Goal: Task Accomplishment & Management: Complete application form

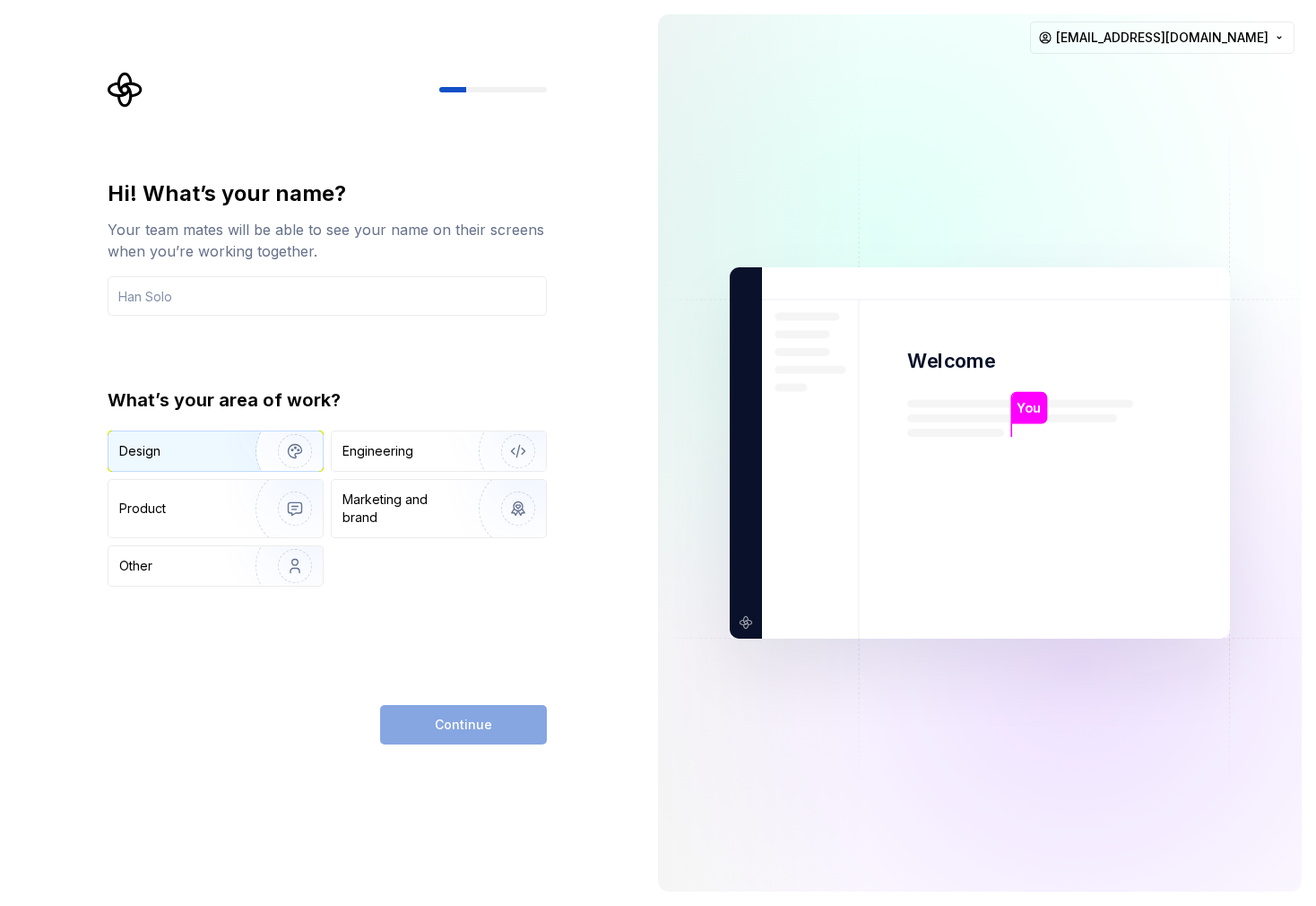
click at [164, 460] on div "Design" at bounding box center [216, 450] width 214 height 39
click at [181, 497] on div "Product" at bounding box center [216, 507] width 214 height 57
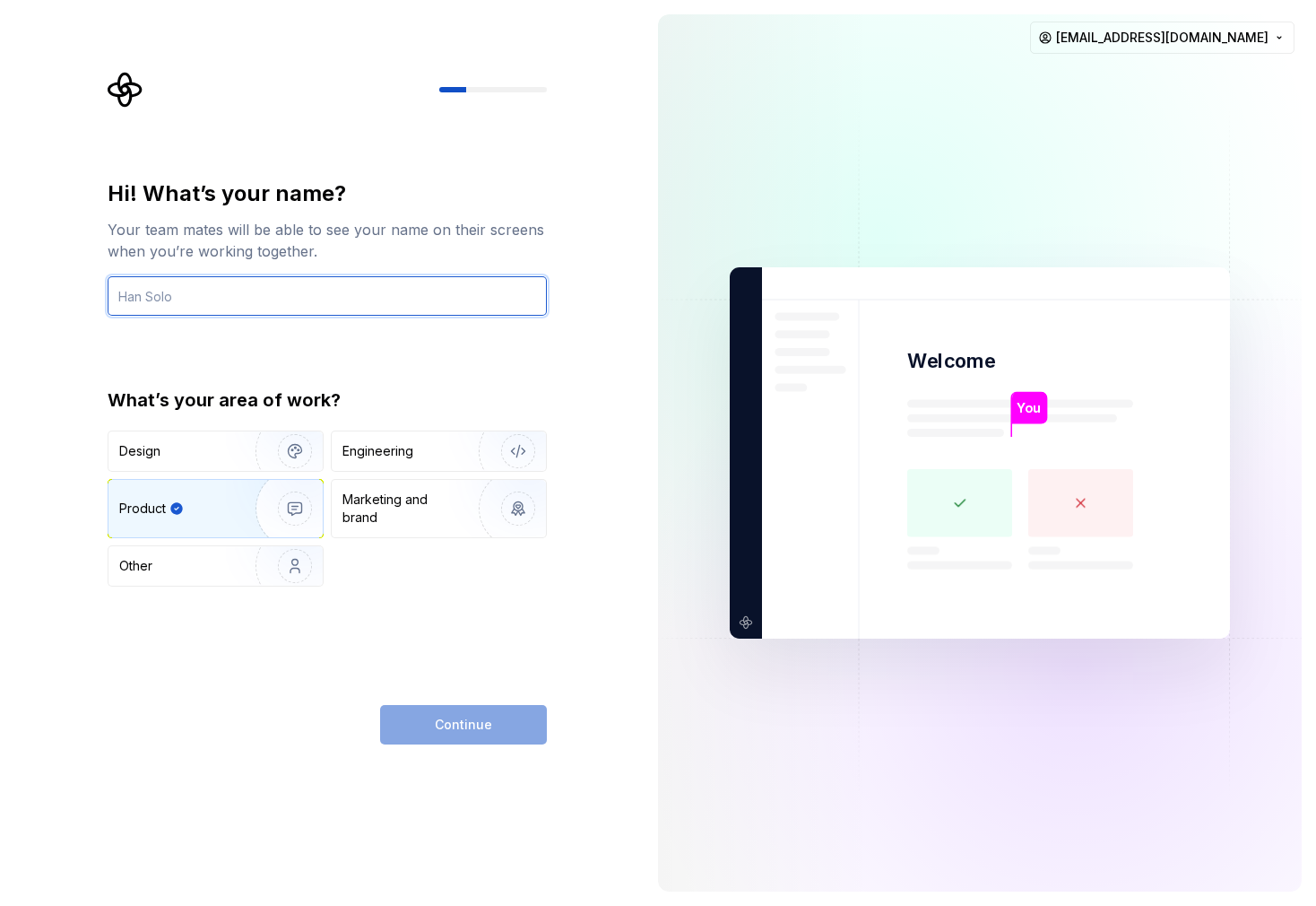
click at [227, 287] on input "text" at bounding box center [328, 295] width 439 height 39
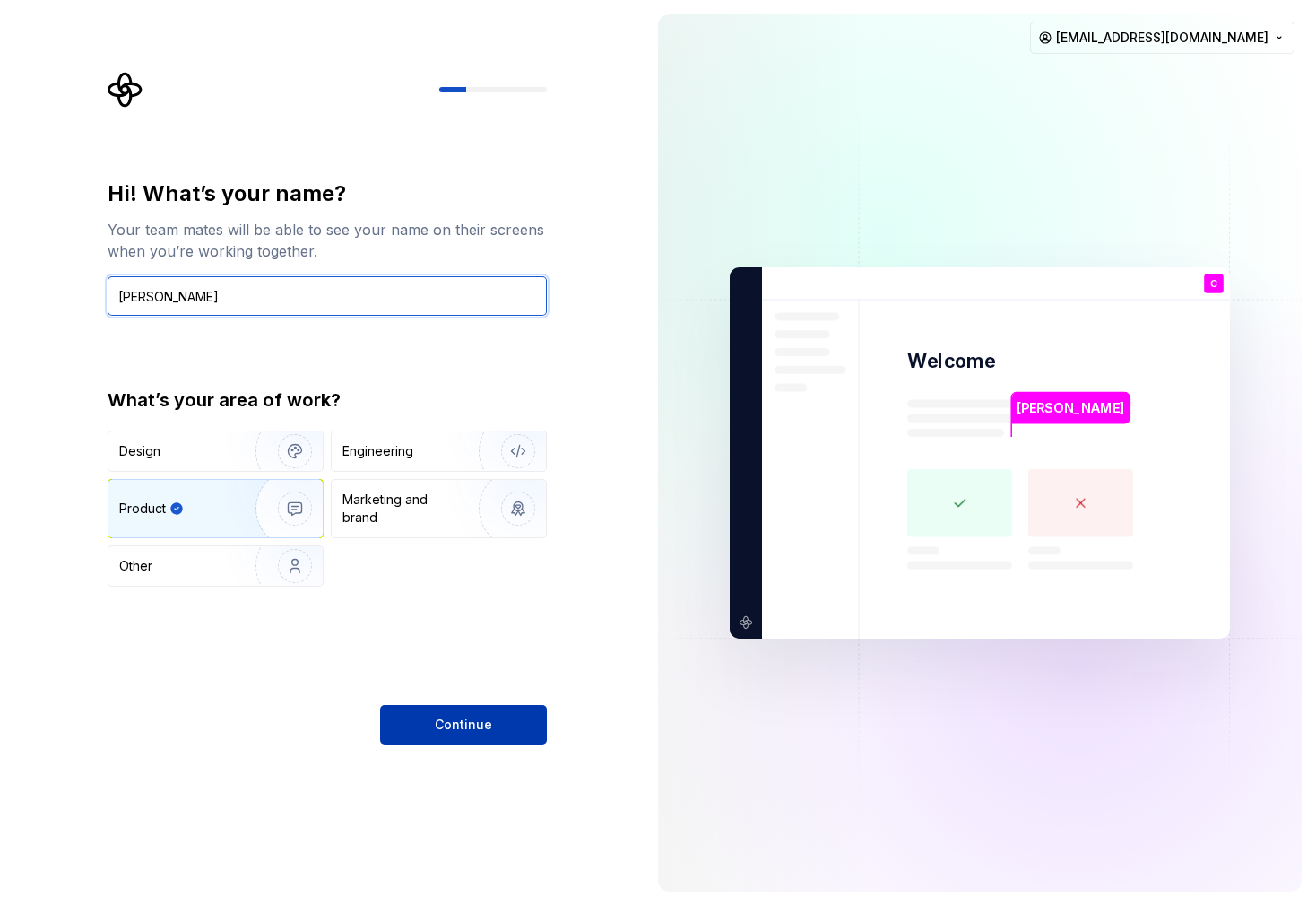
type input "[PERSON_NAME]"
click at [461, 712] on button "Continue" at bounding box center [464, 724] width 167 height 39
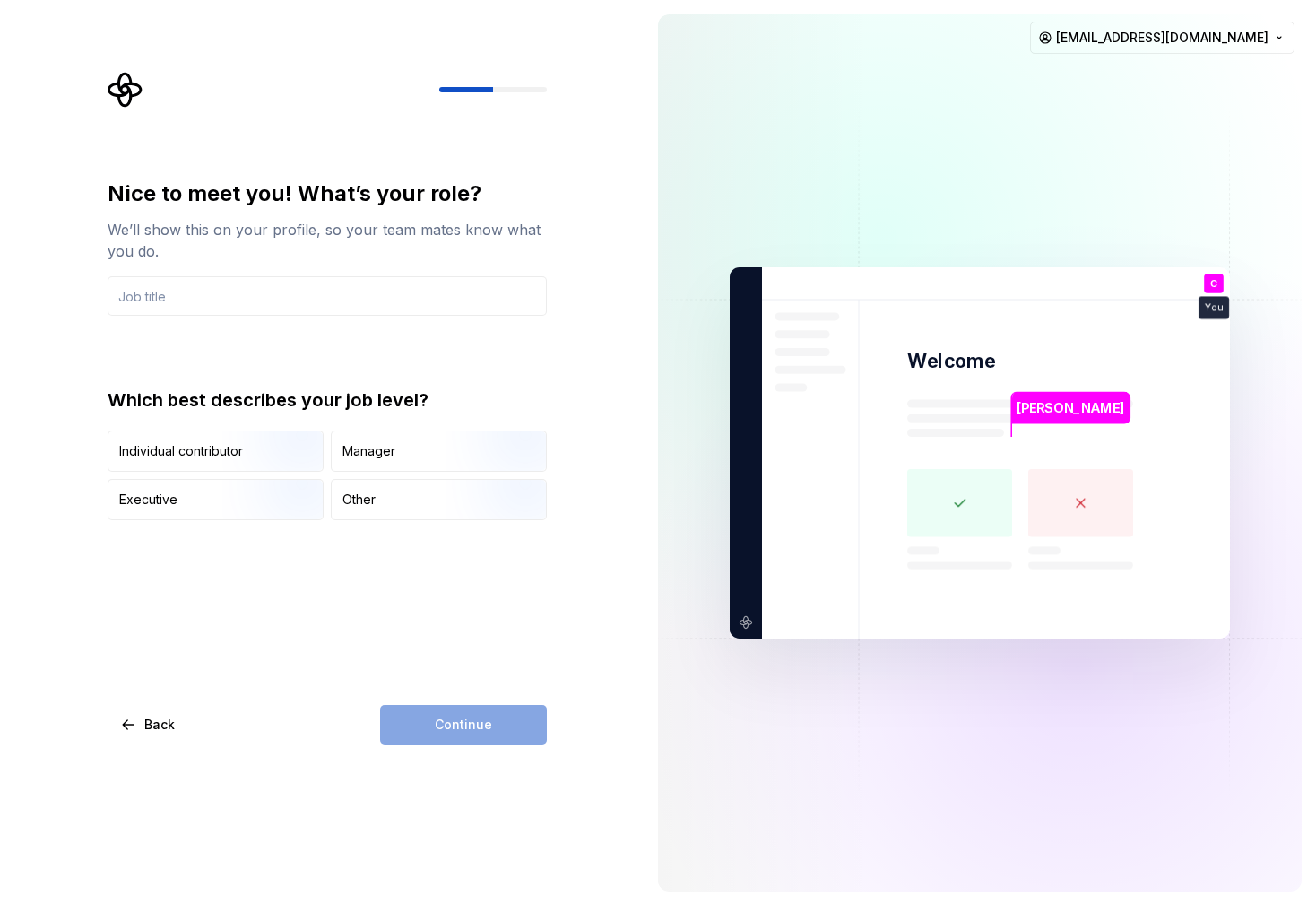
click at [103, 72] on div "Nice to meet you! What’s your role? We’ll show this on your profile, so your te…" at bounding box center [333, 408] width 472 height 673
click at [234, 291] on input "text" at bounding box center [328, 295] width 439 height 39
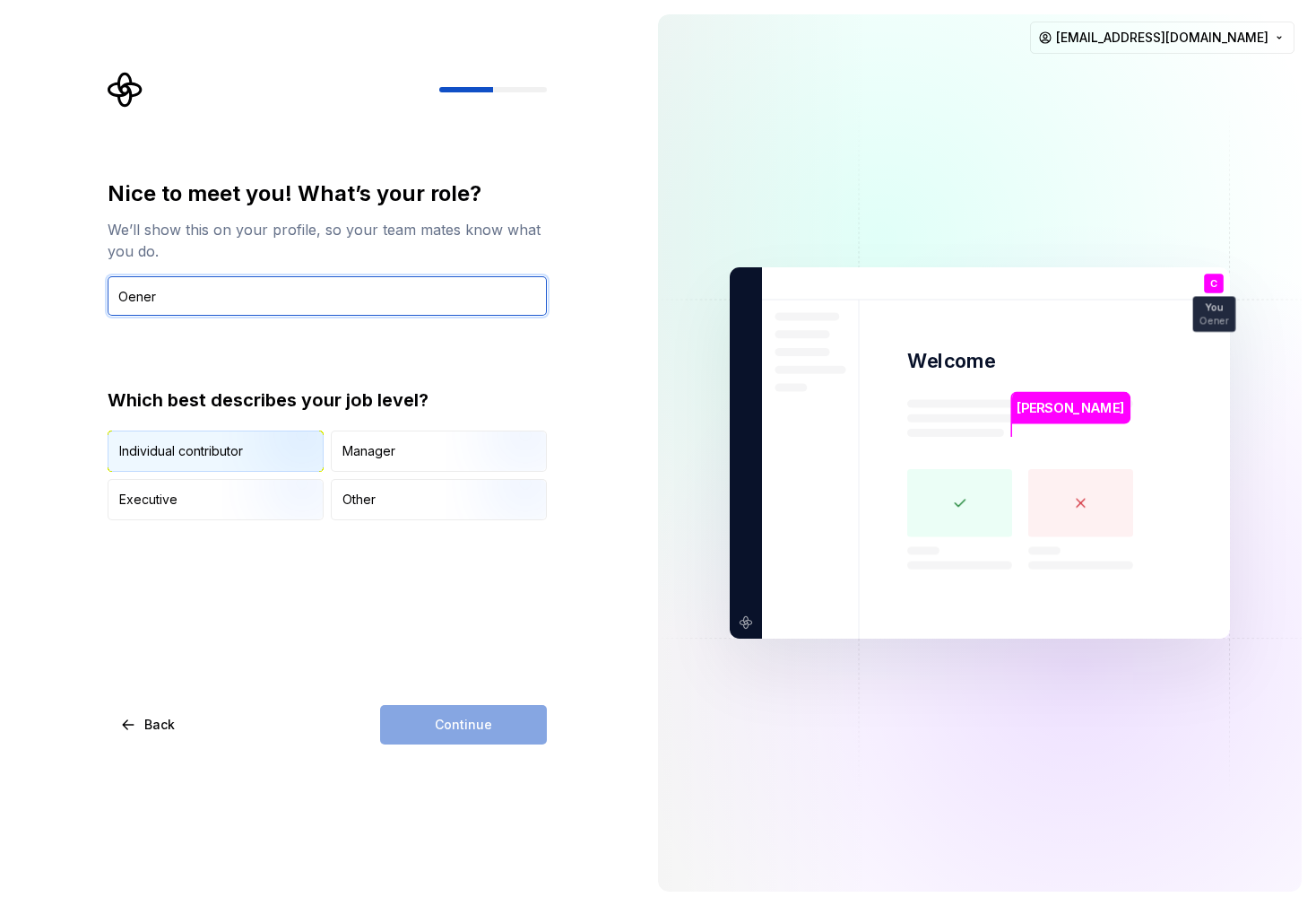
type input "Oener"
click at [278, 445] on img "button" at bounding box center [280, 473] width 114 height 120
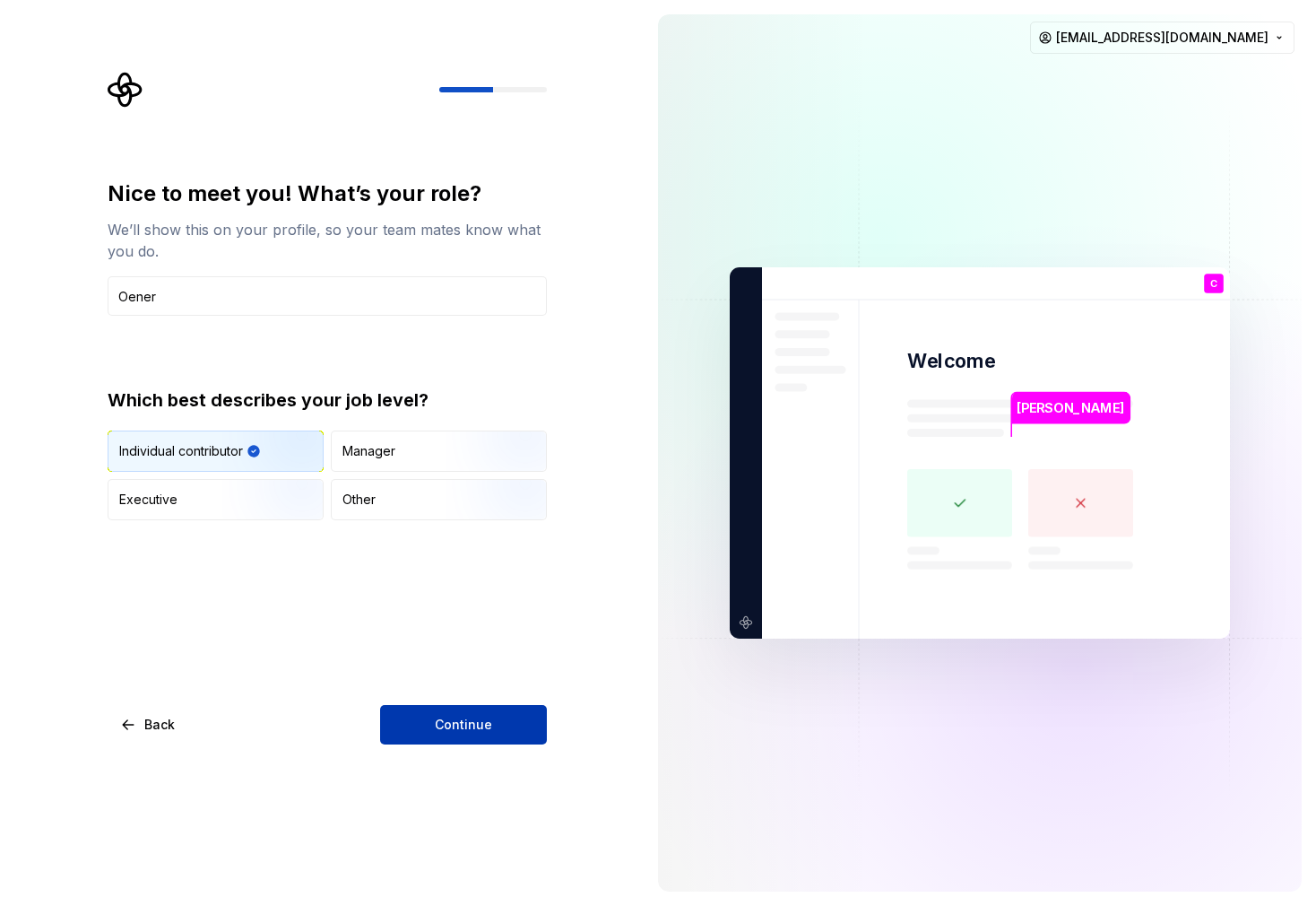
click at [447, 722] on span "Continue" at bounding box center [463, 724] width 57 height 18
click at [447, 722] on div "Continue" at bounding box center [464, 724] width 167 height 39
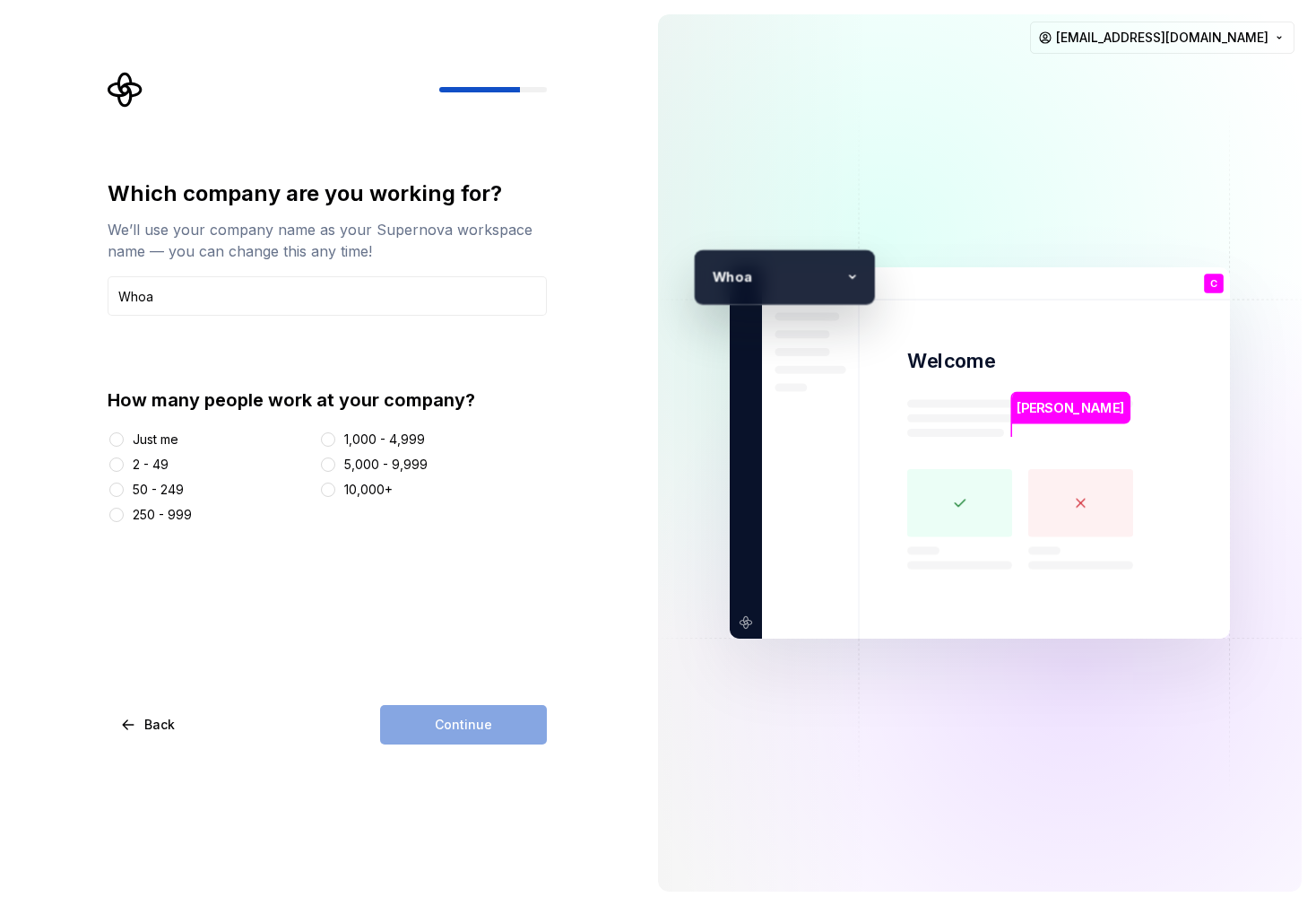
type input "Whoa"
click at [116, 465] on button "2 - 49" at bounding box center [117, 465] width 15 height 15
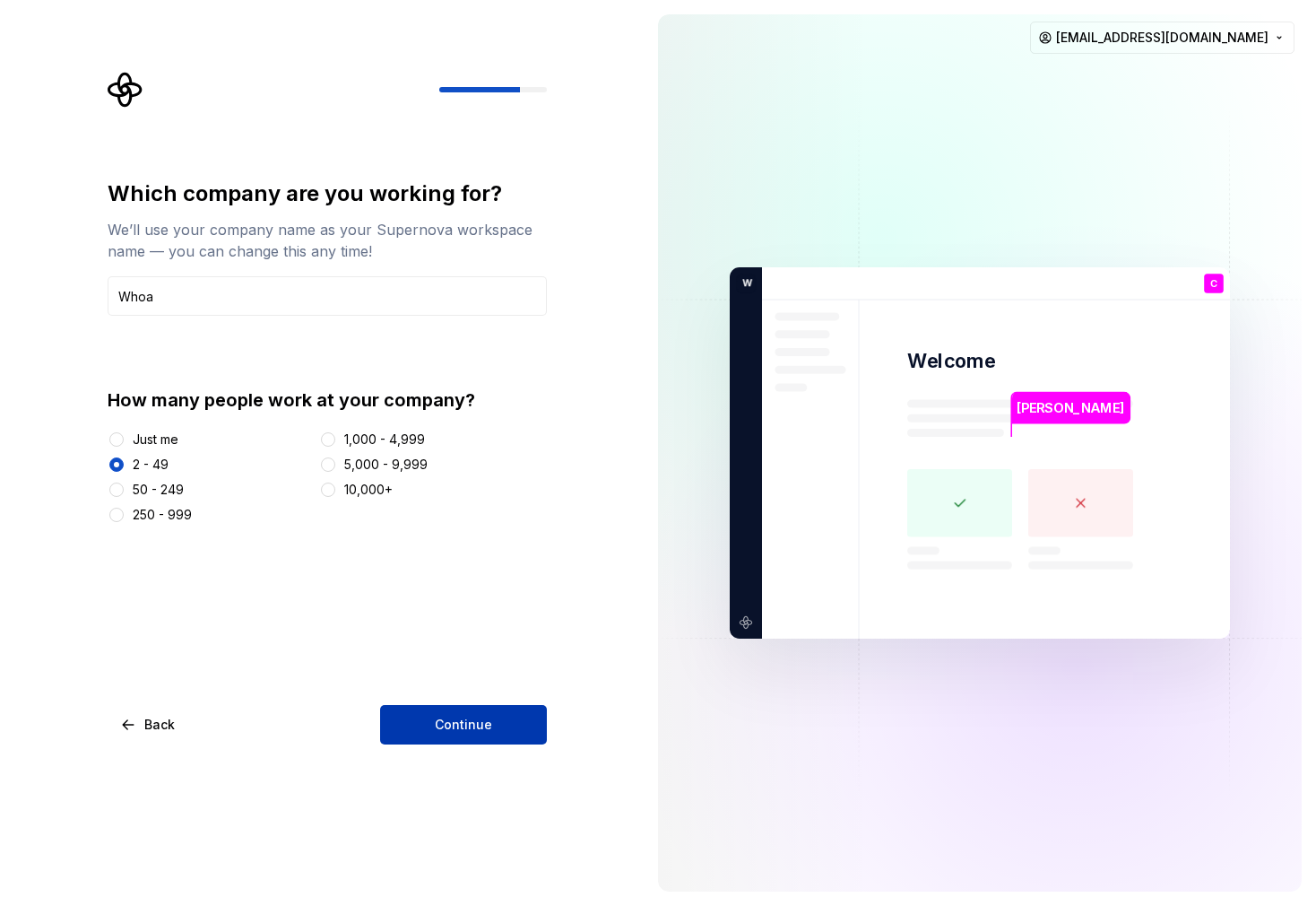
click at [511, 715] on button "Continue" at bounding box center [464, 724] width 167 height 39
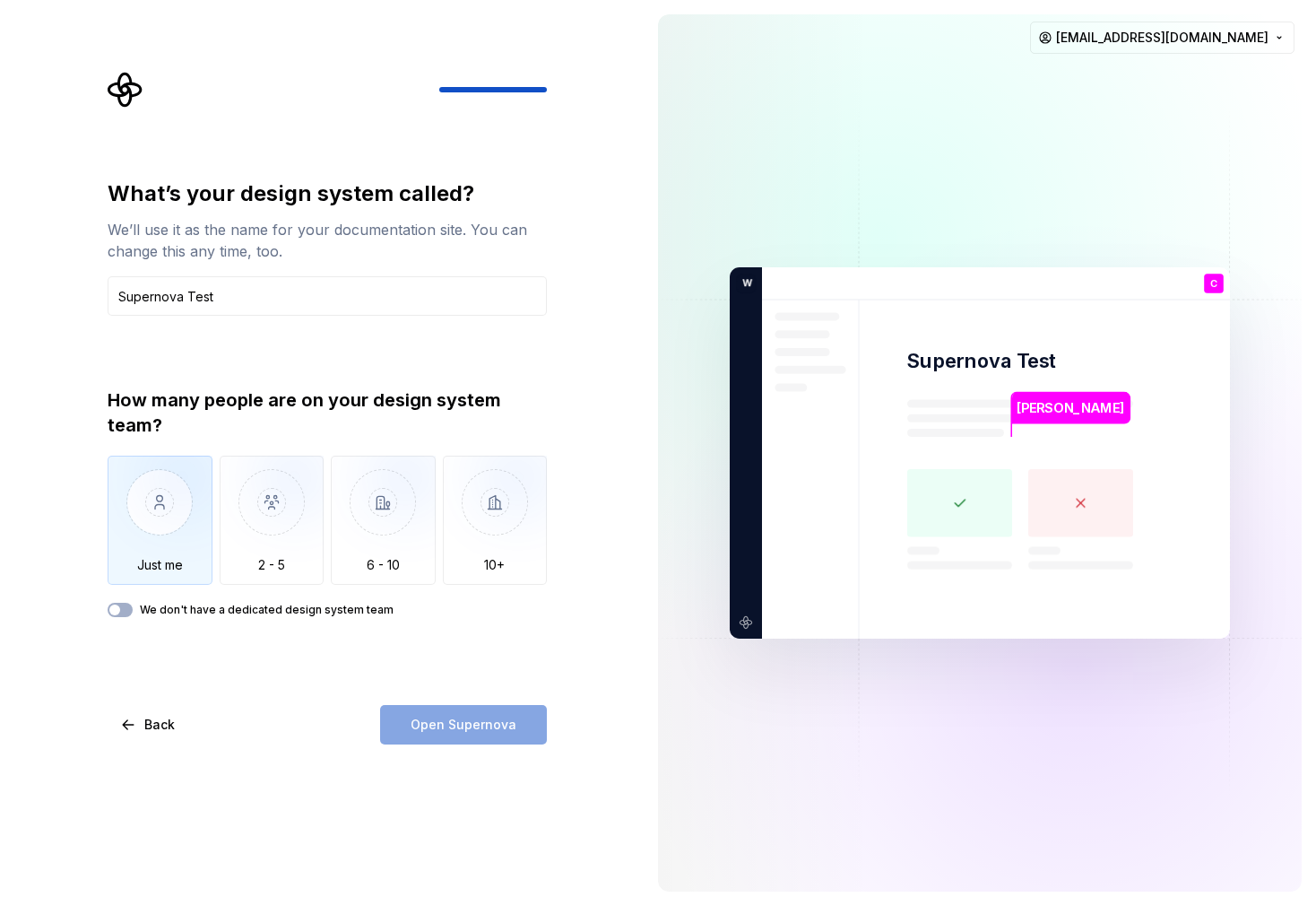
type input "Supernova Test"
click at [156, 556] on img "button" at bounding box center [161, 516] width 105 height 120
click at [127, 612] on button "We don't have a dedicated design system team" at bounding box center [121, 610] width 25 height 15
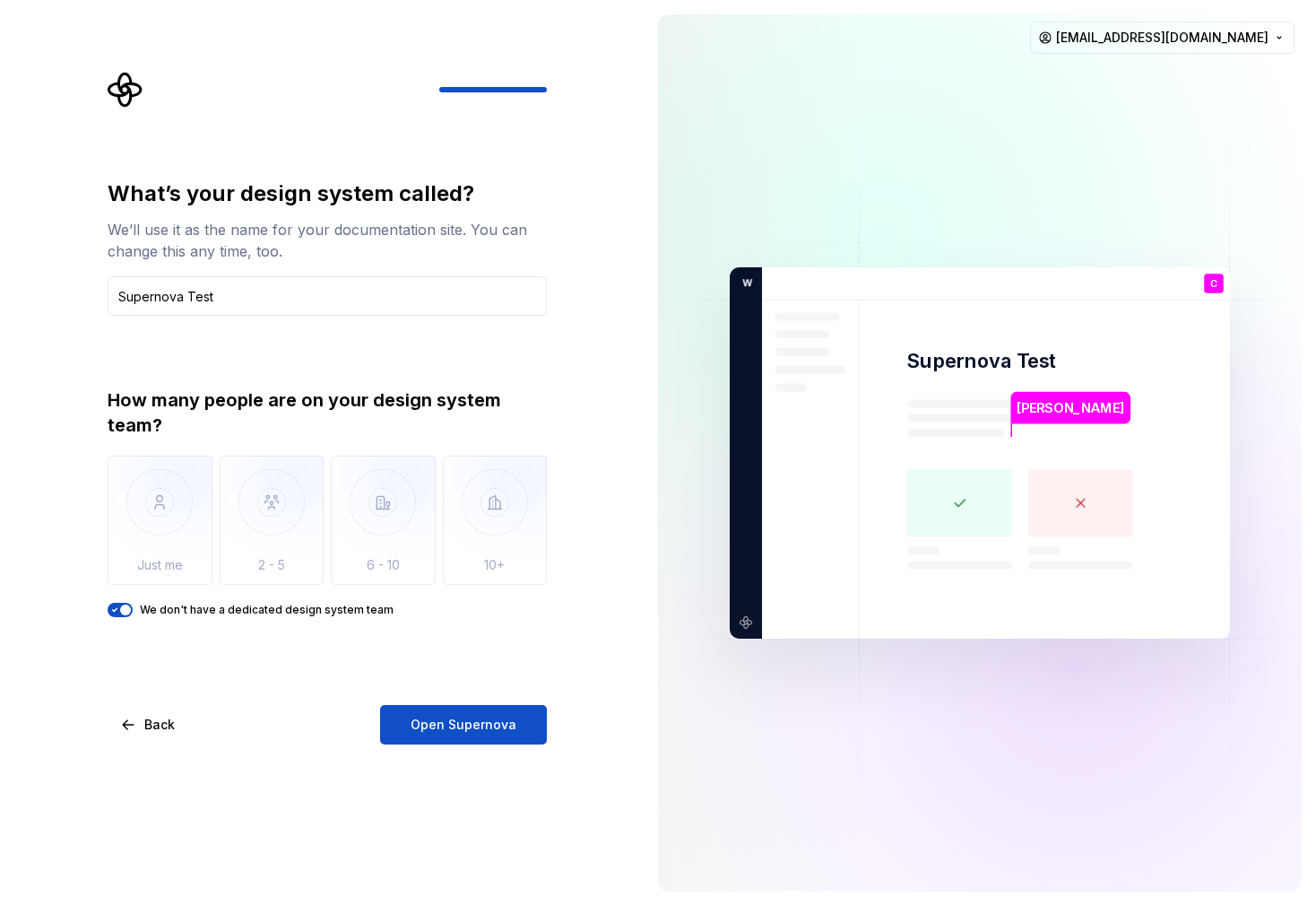
click at [123, 610] on span "button" at bounding box center [125, 610] width 11 height 11
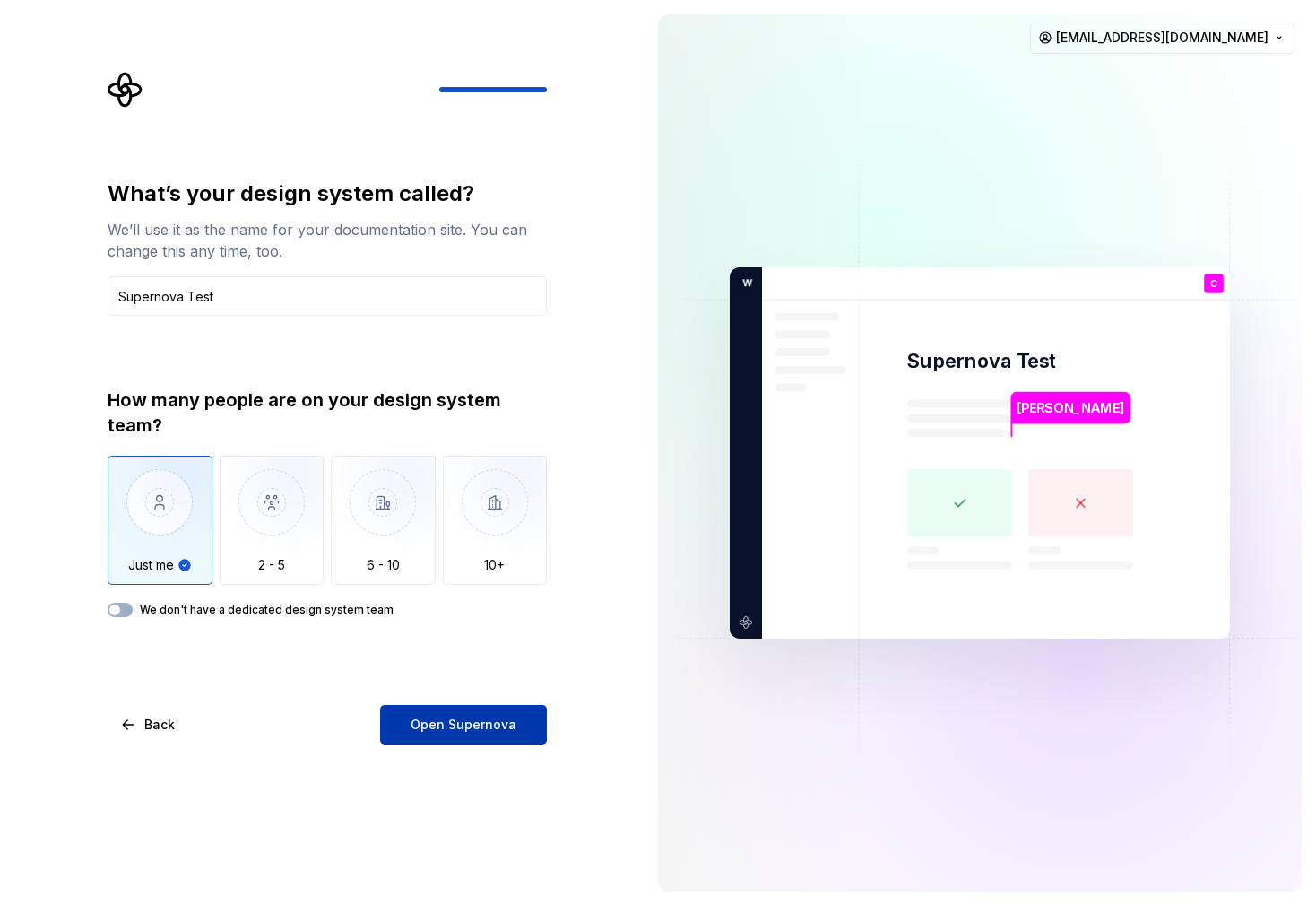
click at [454, 722] on span "Open Supernova" at bounding box center [463, 724] width 106 height 18
click at [1235, 35] on html "What’s your design system called? We’ll use it as the name for your documentati…" at bounding box center [658, 453] width 1316 height 906
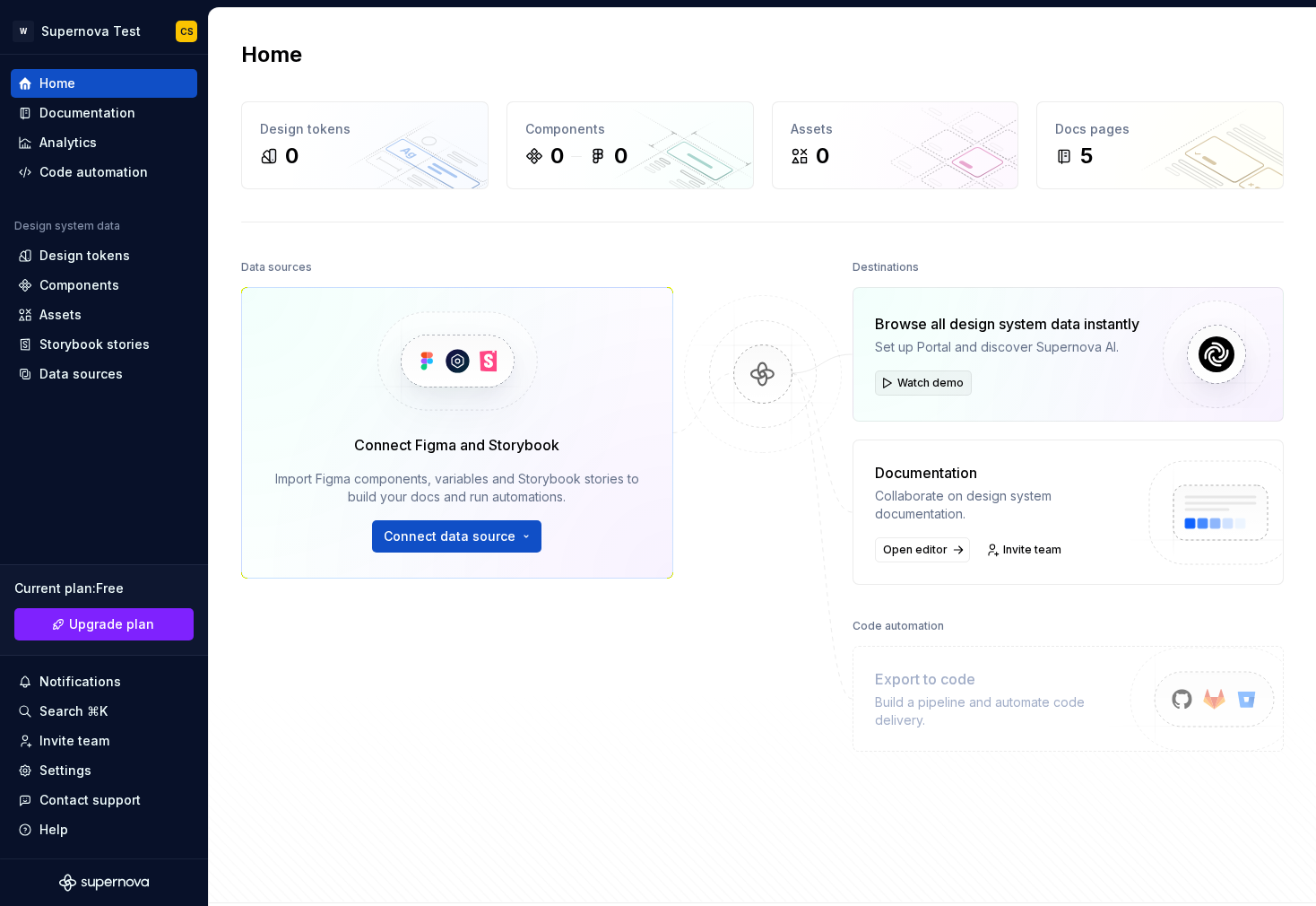
click at [916, 379] on span "Watch demo" at bounding box center [930, 383] width 66 height 15
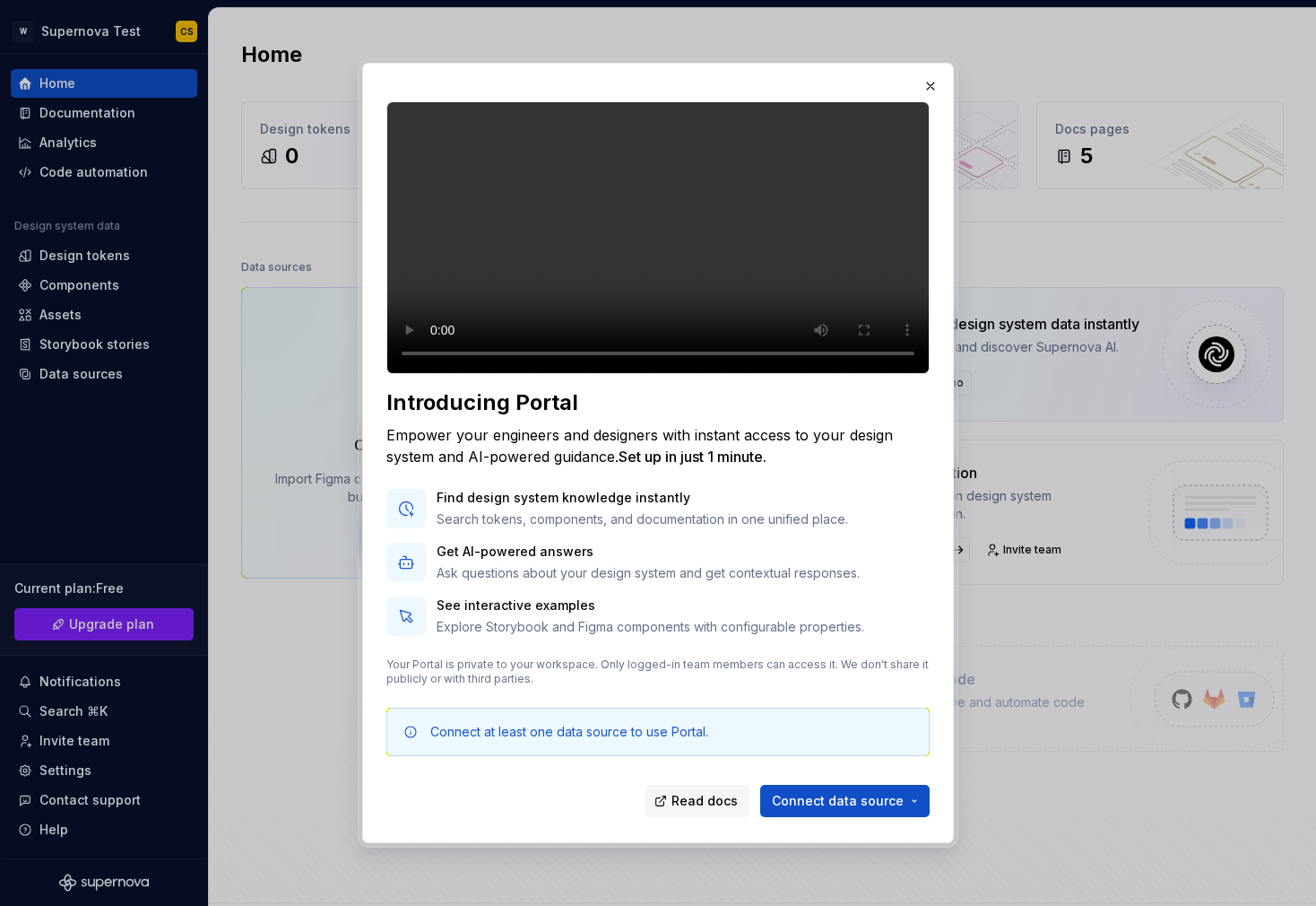
click at [434, 372] on video at bounding box center [658, 238] width 544 height 272
click at [864, 372] on video at bounding box center [658, 238] width 544 height 272
drag, startPoint x: 539, startPoint y: 371, endPoint x: 459, endPoint y: 364, distance: 80.3
click at [459, 367] on video at bounding box center [658, 238] width 544 height 272
click at [434, 374] on video at bounding box center [658, 238] width 544 height 272
